Goal: Task Accomplishment & Management: Use online tool/utility

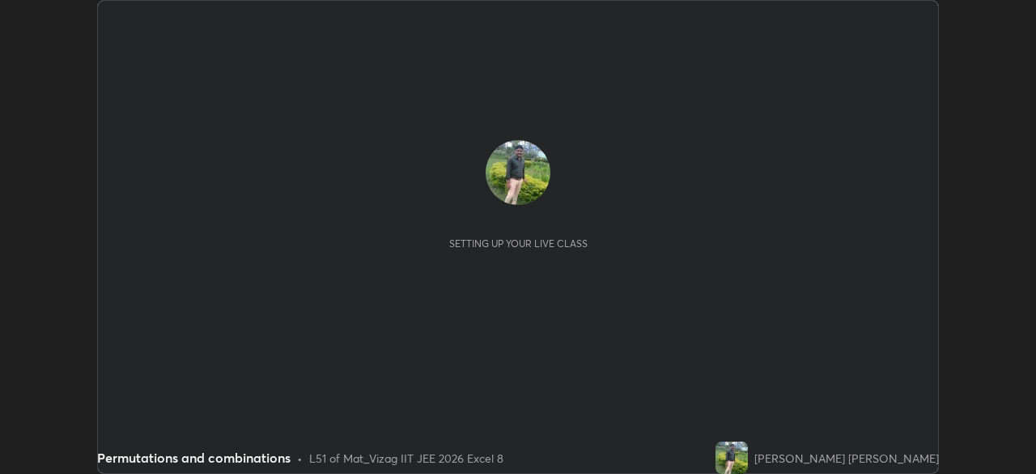
scroll to position [474, 1036]
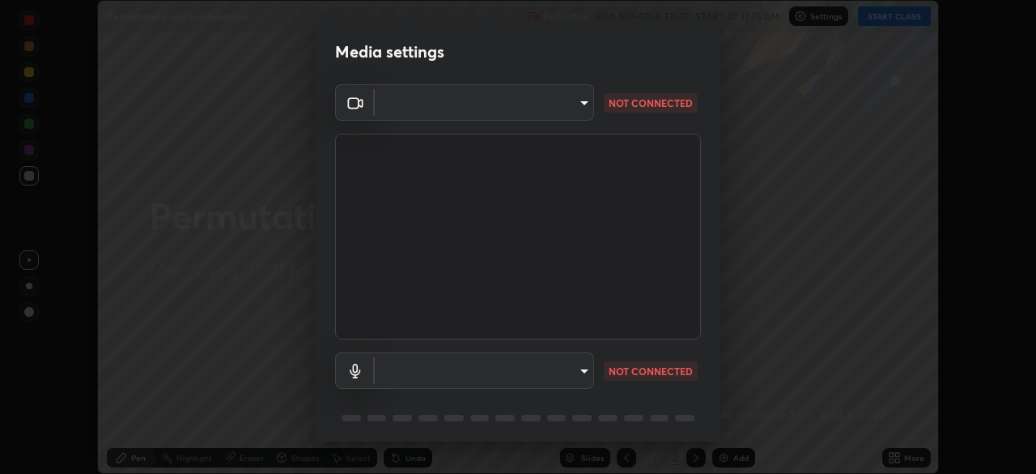
type input "cce9b67fa479fc088f071f13ccfce14e23d766b55a58e29726bfee3f33c1f2ec"
type input "default"
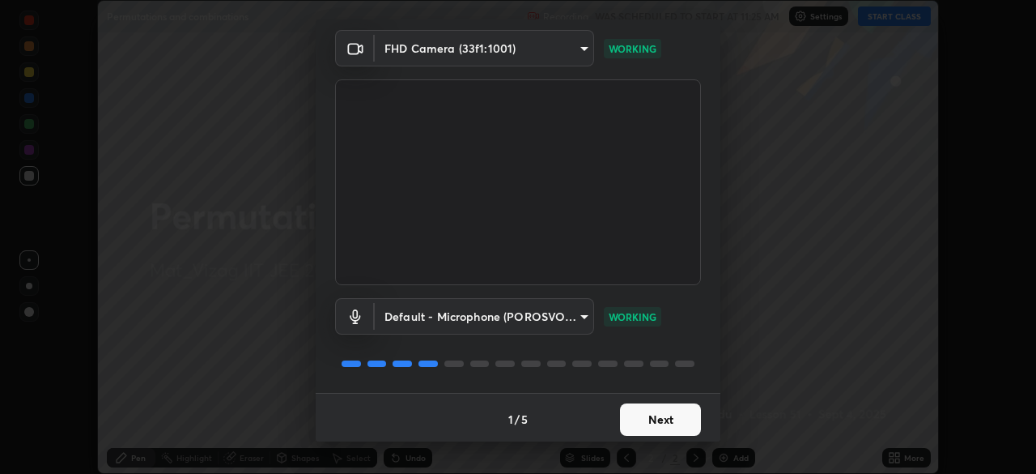
scroll to position [57, 0]
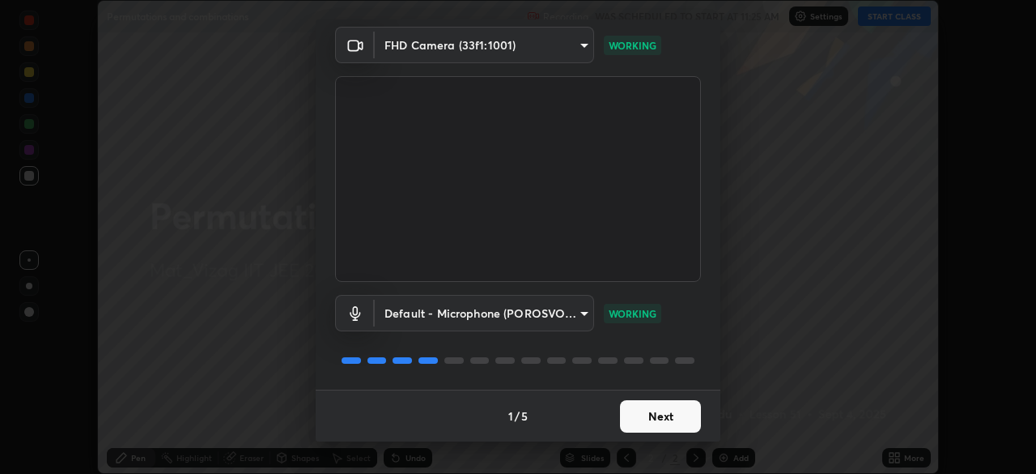
click at [662, 419] on button "Next" at bounding box center [660, 416] width 81 height 32
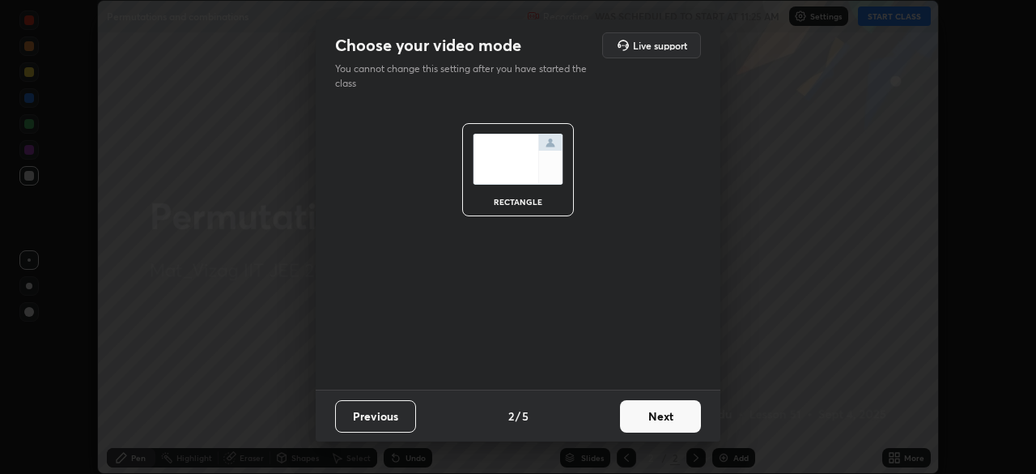
click at [682, 419] on button "Next" at bounding box center [660, 416] width 81 height 32
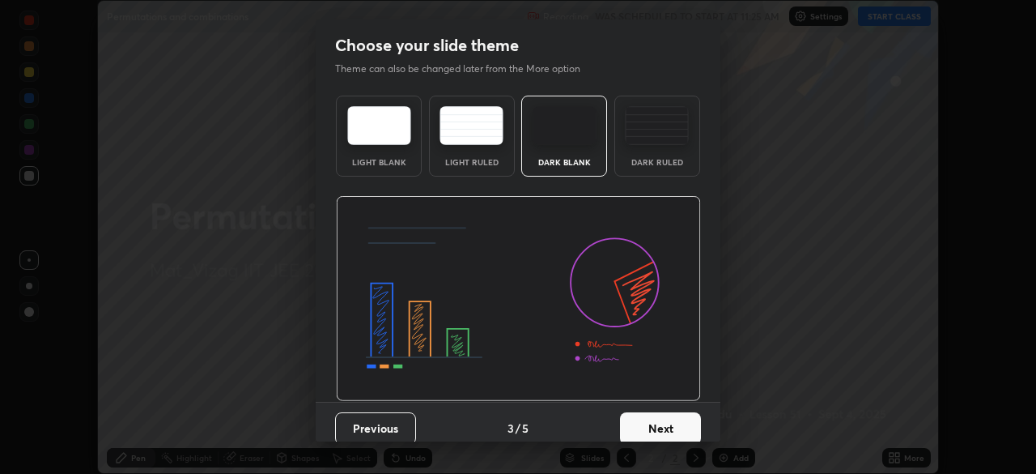
scroll to position [12, 0]
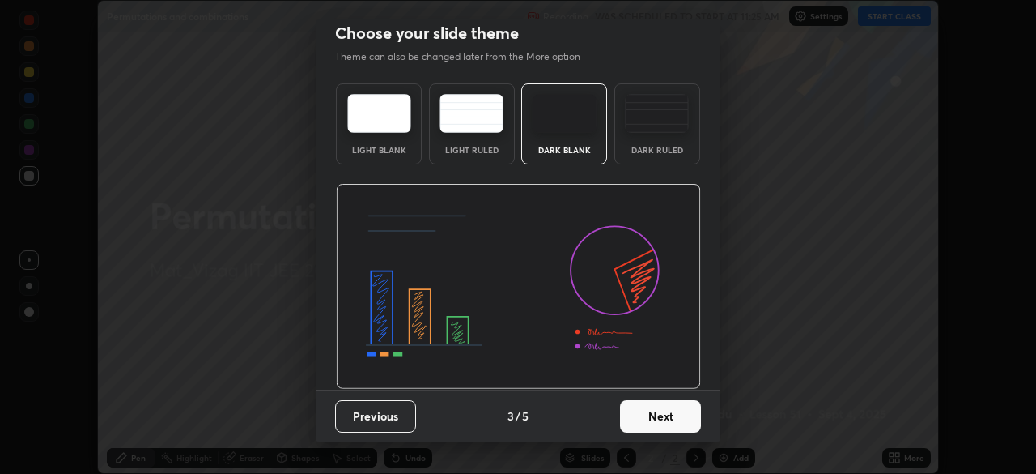
click at [665, 419] on button "Next" at bounding box center [660, 416] width 81 height 32
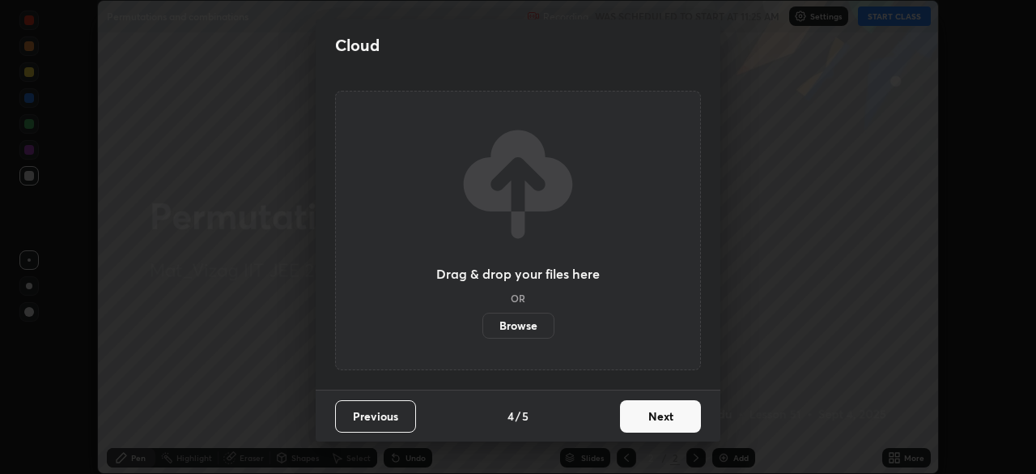
scroll to position [0, 0]
click at [675, 412] on button "Next" at bounding box center [660, 416] width 81 height 32
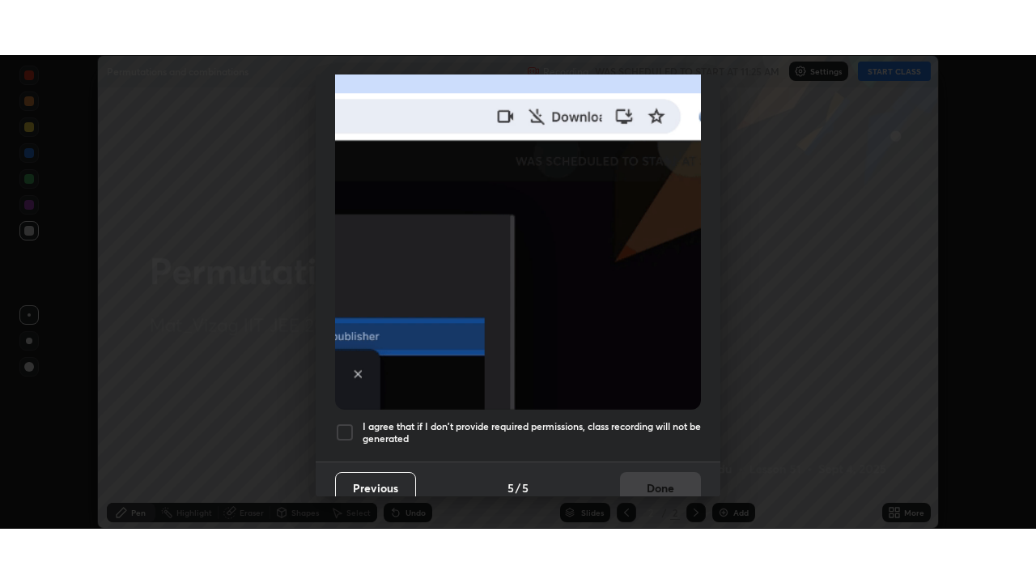
scroll to position [381, 0]
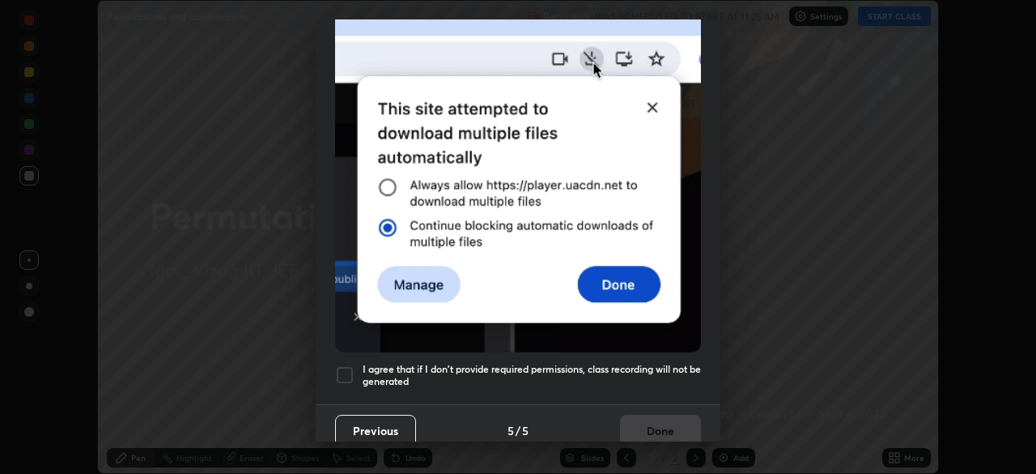
click at [344, 370] on div at bounding box center [344, 374] width 19 height 19
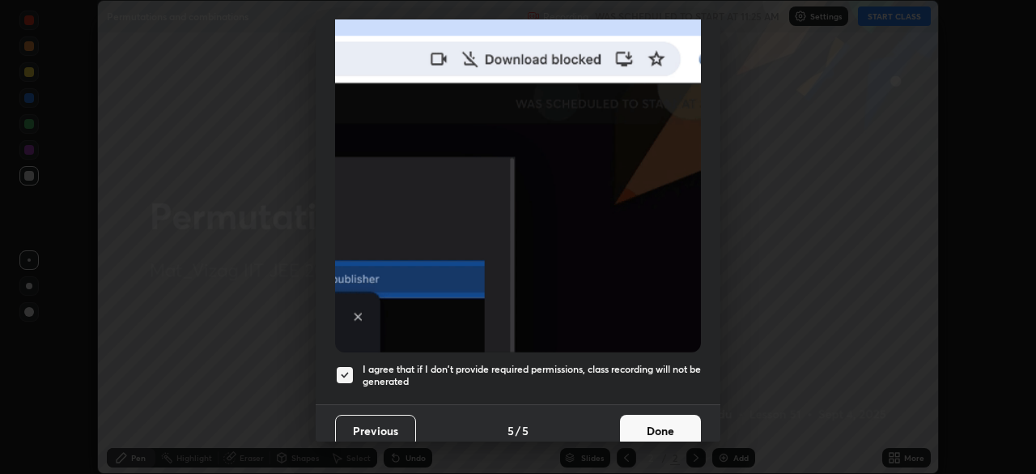
click at [645, 423] on button "Done" at bounding box center [660, 431] width 81 height 32
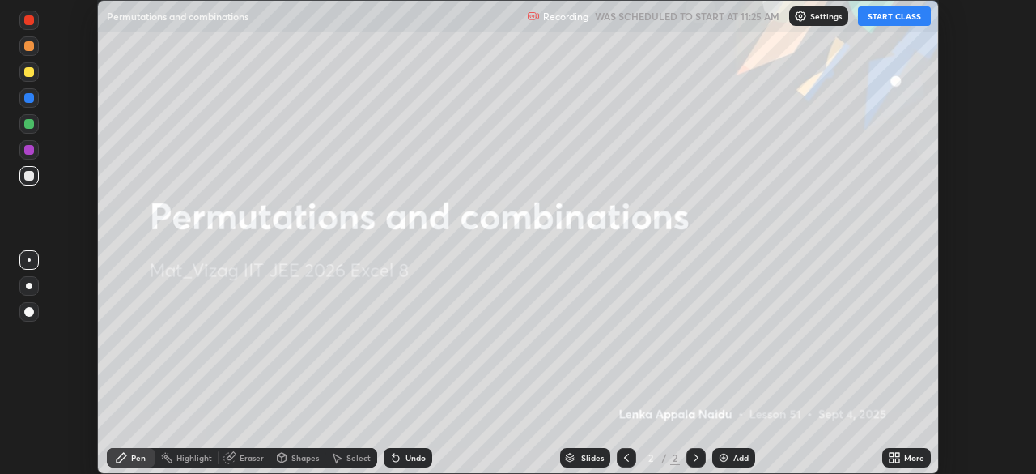
click at [892, 454] on icon at bounding box center [892, 455] width 4 height 4
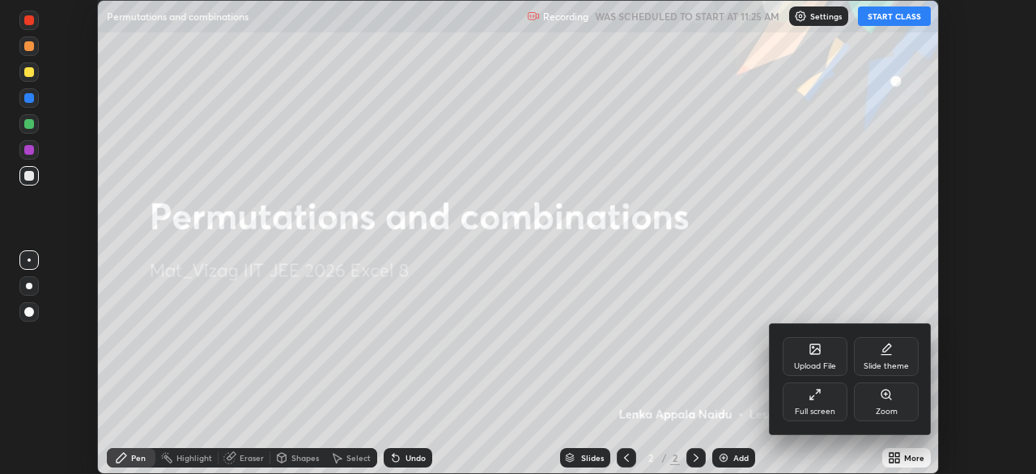
click at [811, 407] on div "Full screen" at bounding box center [815, 411] width 40 height 8
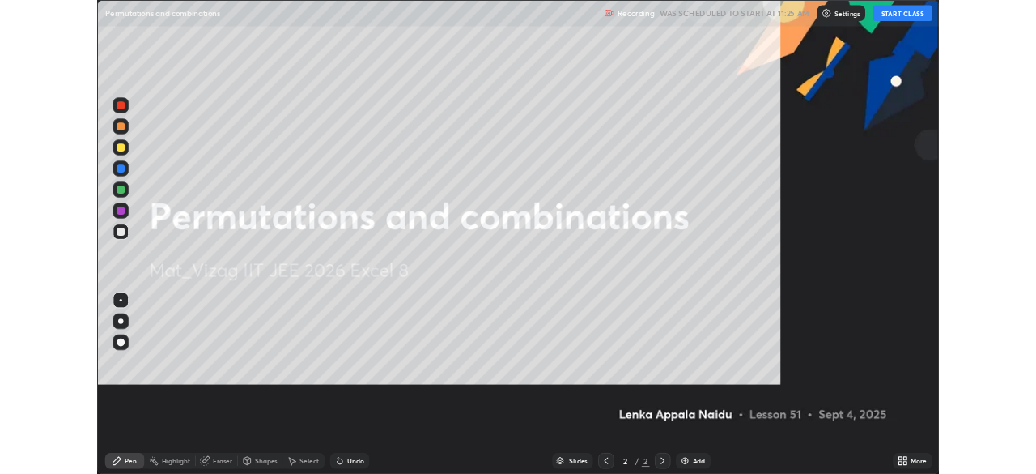
scroll to position [583, 1036]
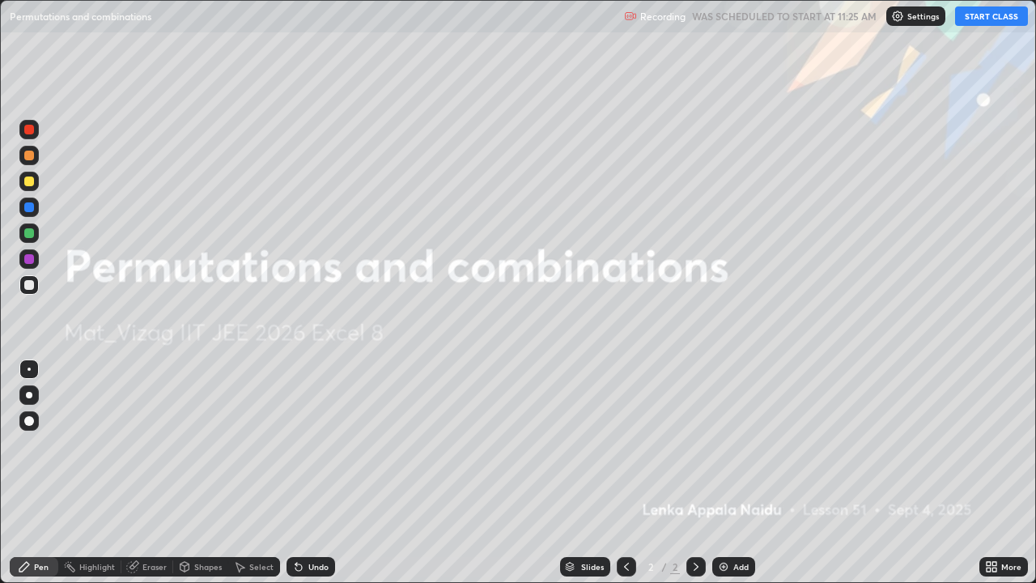
click at [980, 14] on button "START CLASS" at bounding box center [992, 15] width 73 height 19
click at [726, 473] on img at bounding box center [723, 566] width 13 height 13
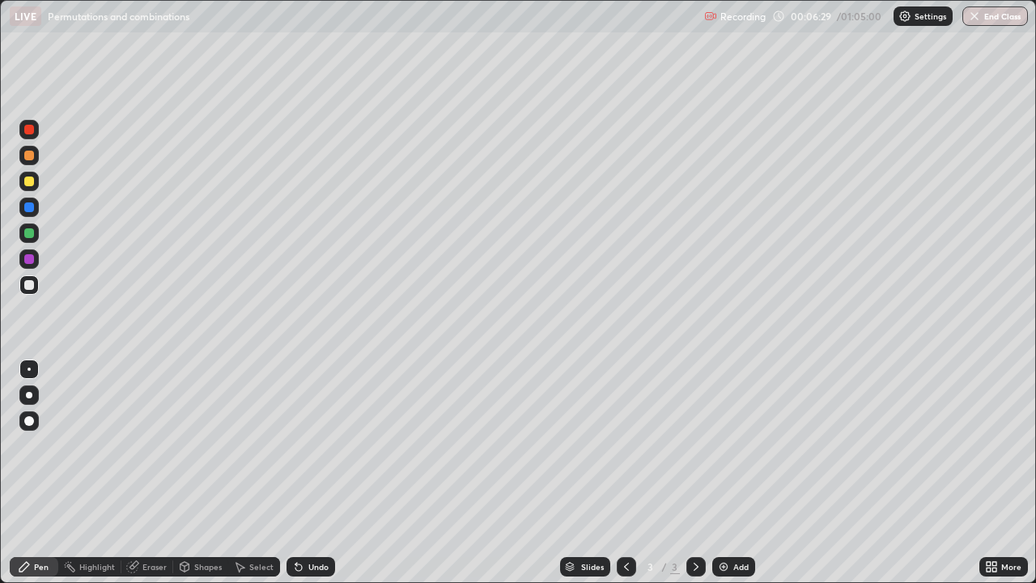
click at [724, 473] on img at bounding box center [723, 566] width 13 height 13
click at [727, 473] on img at bounding box center [723, 566] width 13 height 13
click at [724, 473] on img at bounding box center [723, 566] width 13 height 13
click at [624, 473] on icon at bounding box center [626, 567] width 5 height 8
click at [693, 473] on icon at bounding box center [696, 566] width 13 height 13
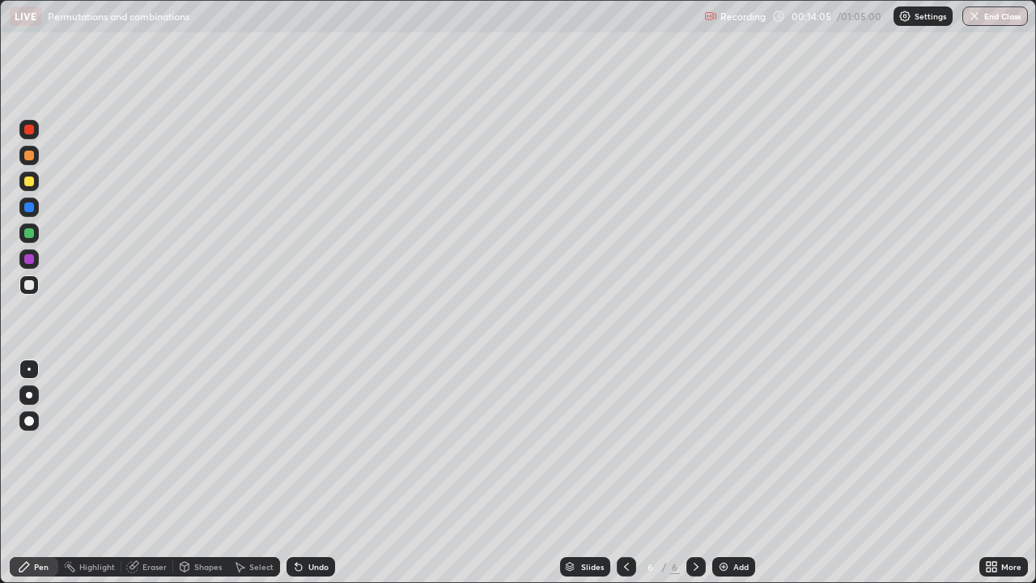
click at [625, 473] on icon at bounding box center [626, 566] width 13 height 13
click at [149, 473] on div "Eraser" at bounding box center [147, 566] width 52 height 19
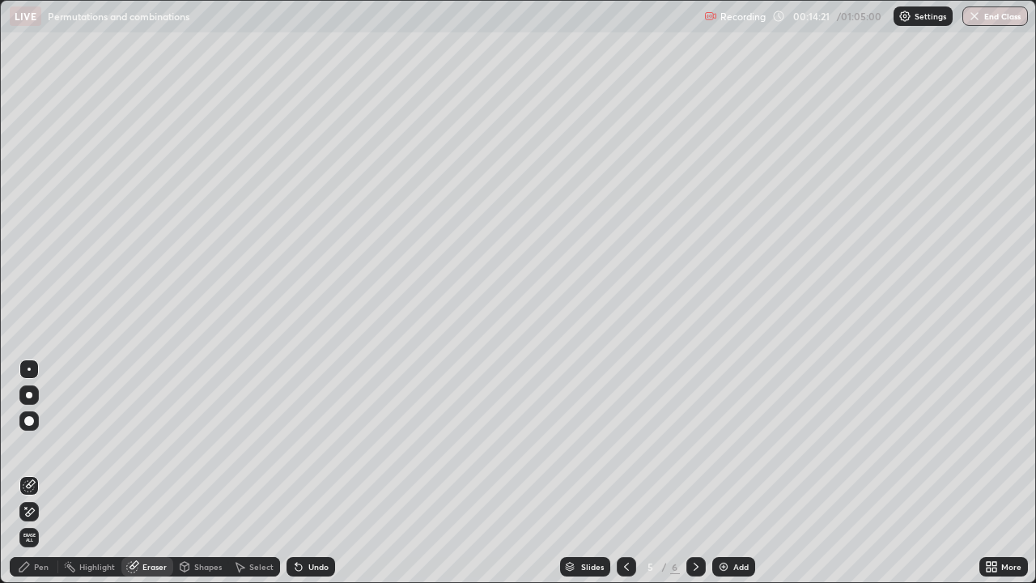
click at [29, 473] on icon at bounding box center [30, 512] width 9 height 8
click at [38, 473] on div "Pen" at bounding box center [41, 567] width 15 height 8
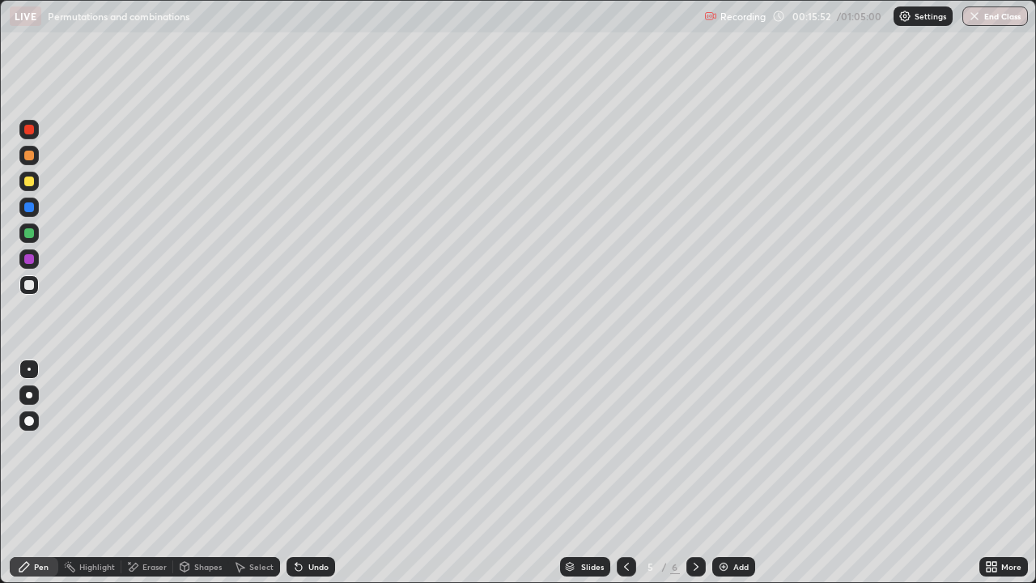
click at [693, 473] on icon at bounding box center [696, 566] width 13 height 13
click at [628, 473] on div at bounding box center [626, 566] width 19 height 19
click at [697, 473] on icon at bounding box center [696, 567] width 5 height 8
click at [726, 473] on img at bounding box center [723, 566] width 13 height 13
click at [721, 473] on img at bounding box center [723, 566] width 13 height 13
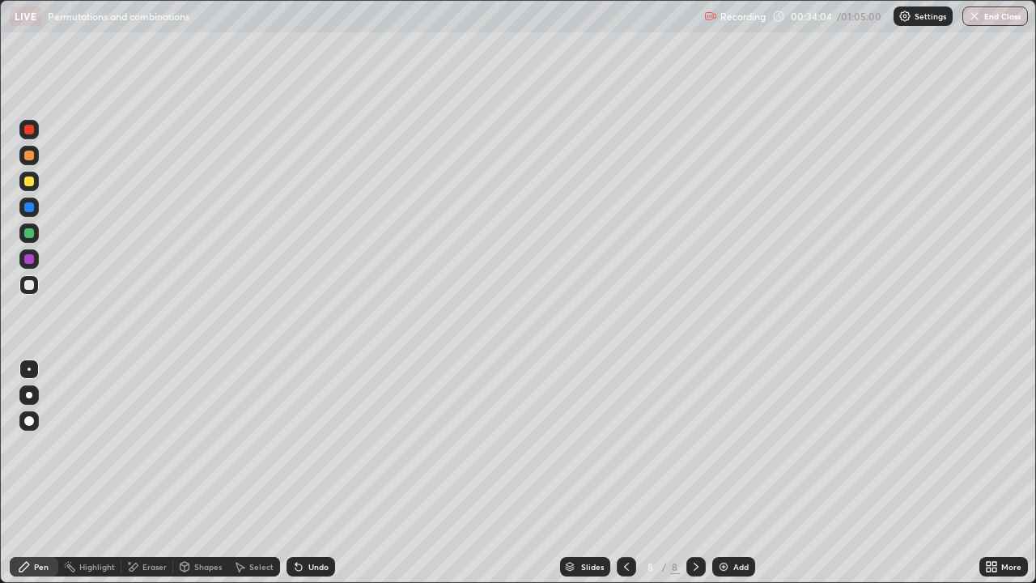
click at [148, 473] on div "Eraser" at bounding box center [155, 567] width 24 height 8
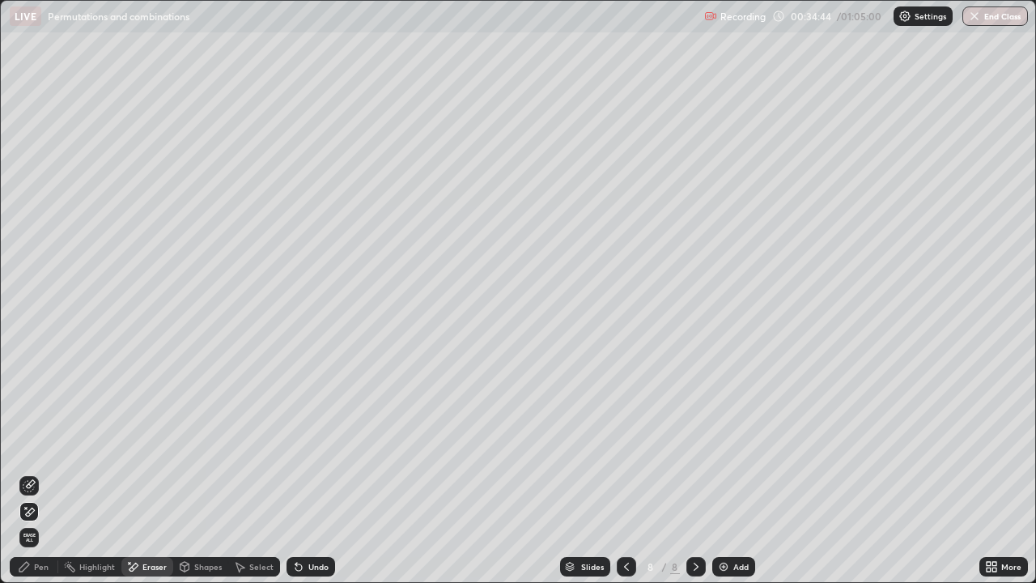
click at [36, 473] on div "Pen" at bounding box center [41, 567] width 15 height 8
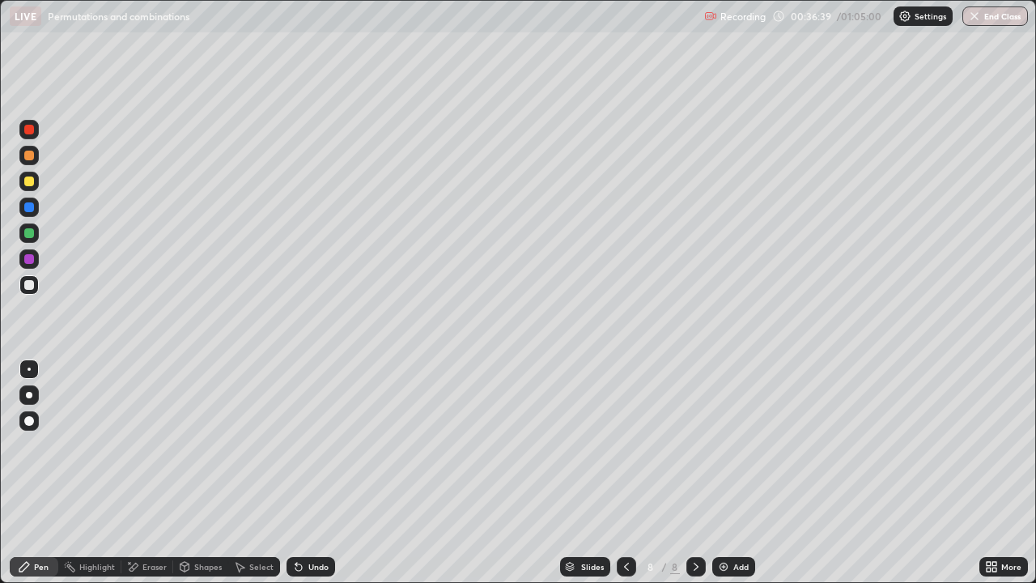
click at [139, 473] on div "Eraser" at bounding box center [147, 566] width 52 height 19
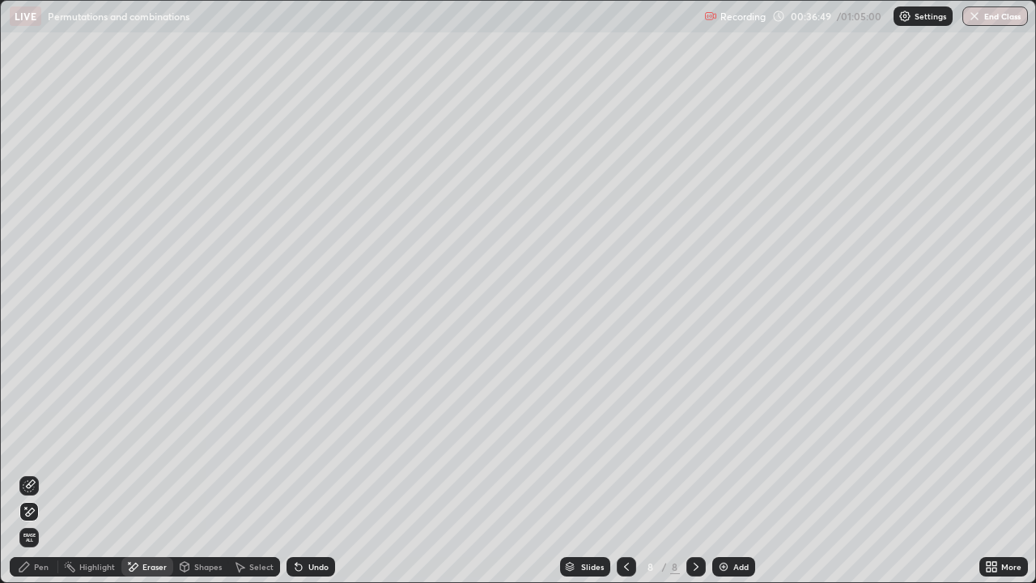
click at [29, 473] on icon at bounding box center [24, 566] width 13 height 13
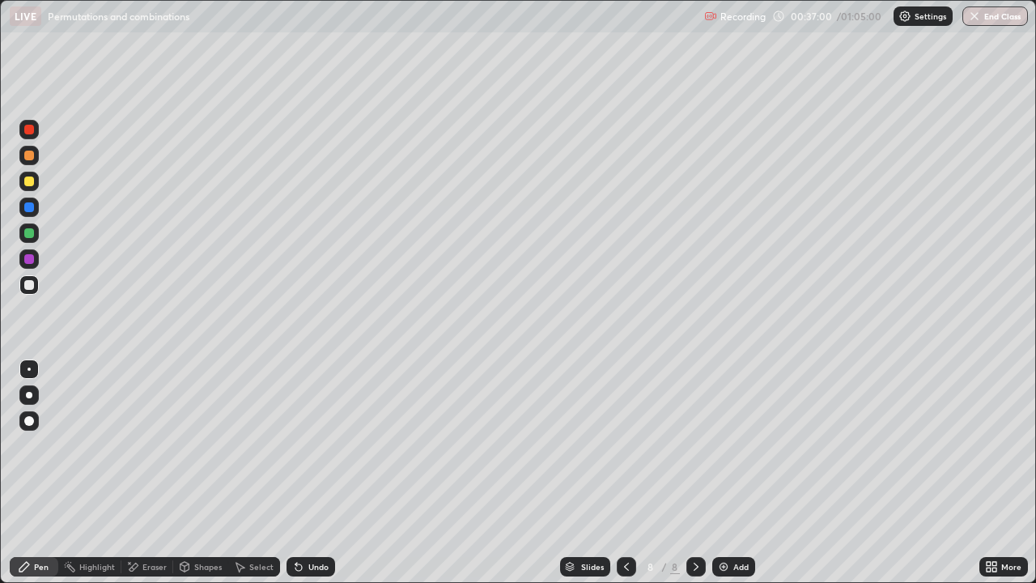
click at [148, 473] on div "Eraser" at bounding box center [155, 567] width 24 height 8
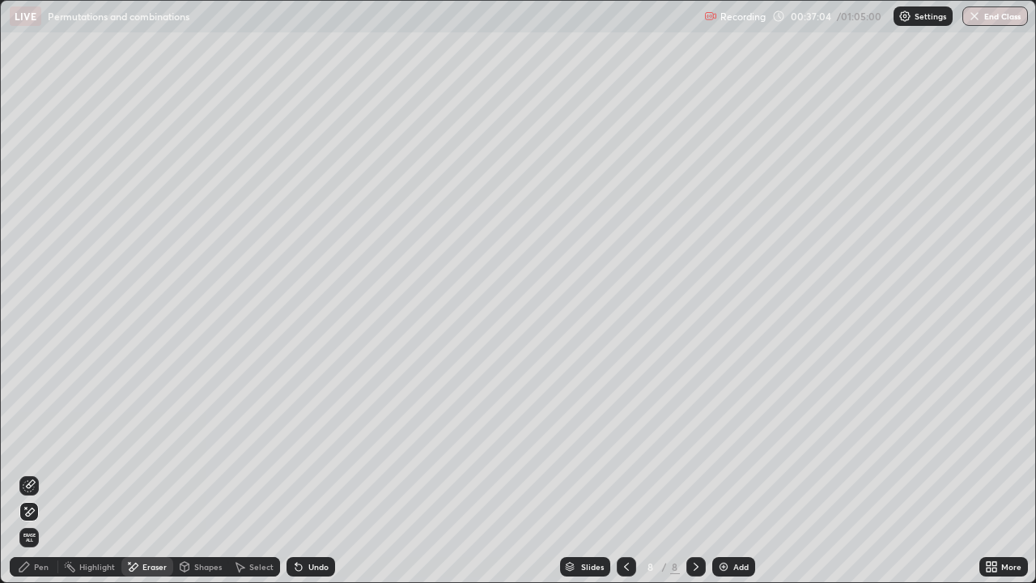
click at [32, 473] on div "Pen" at bounding box center [34, 566] width 49 height 19
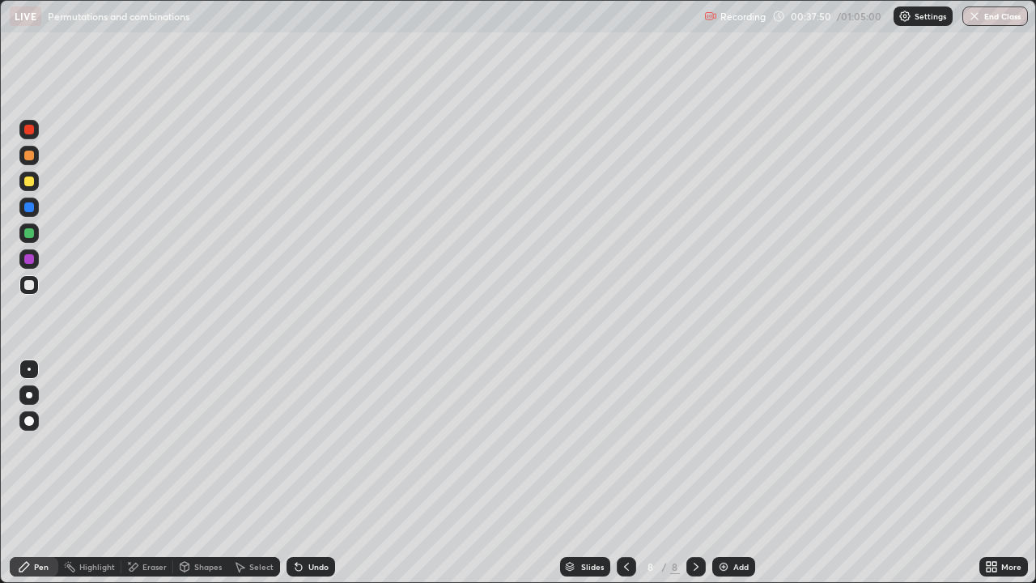
click at [145, 473] on div "Eraser" at bounding box center [147, 566] width 52 height 19
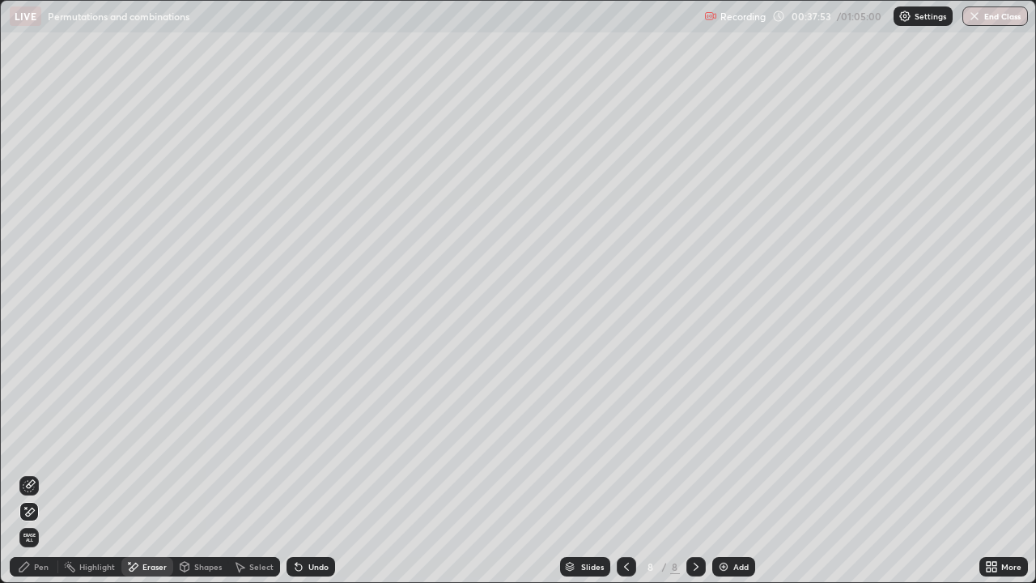
click at [41, 473] on div "Pen" at bounding box center [41, 567] width 15 height 8
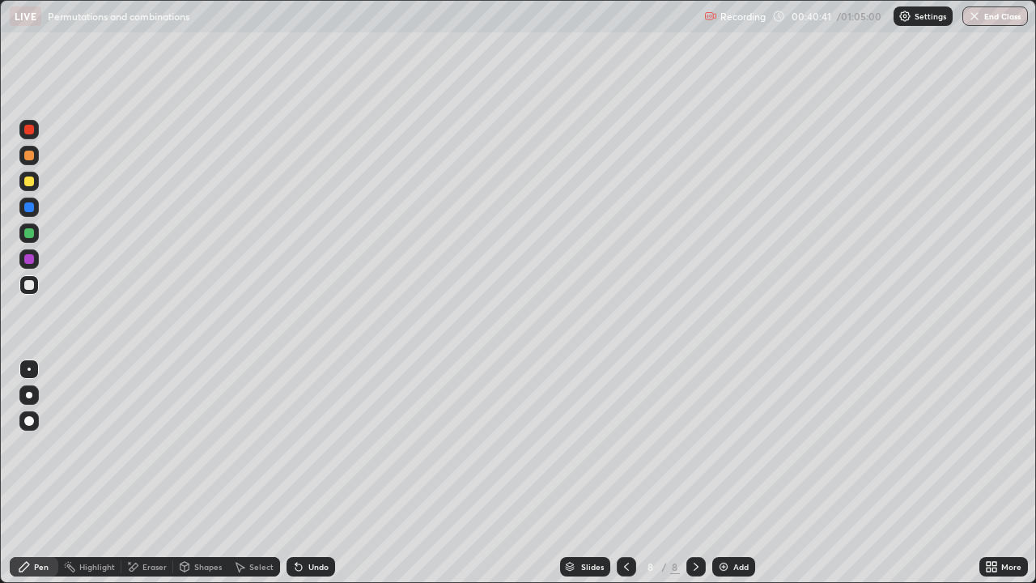
click at [734, 473] on div "Add" at bounding box center [741, 567] width 15 height 8
click at [724, 473] on img at bounding box center [723, 566] width 13 height 13
click at [975, 21] on img "button" at bounding box center [974, 16] width 13 height 13
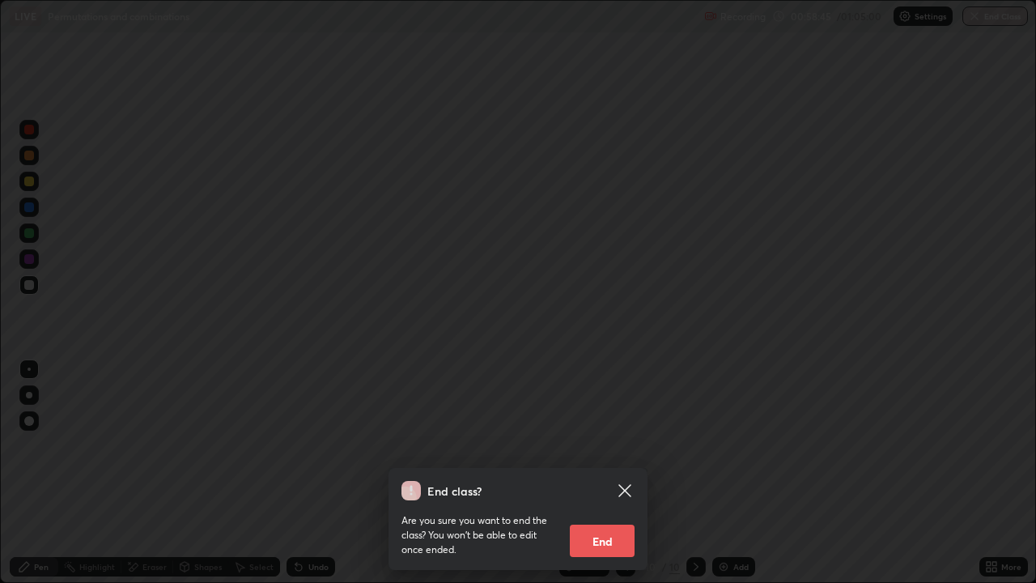
click at [601, 473] on button "End" at bounding box center [602, 541] width 65 height 32
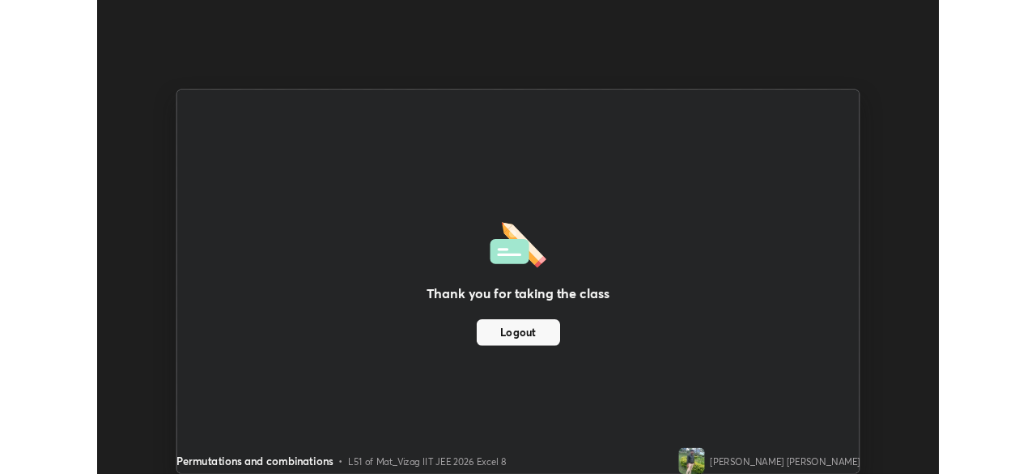
scroll to position [80502, 79939]
